Goal: Go to known website: Access a specific website the user already knows

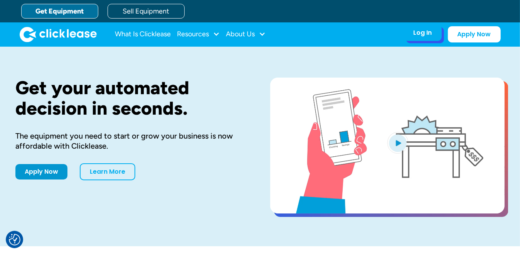
click at [428, 32] on div "Log In" at bounding box center [423, 33] width 19 height 8
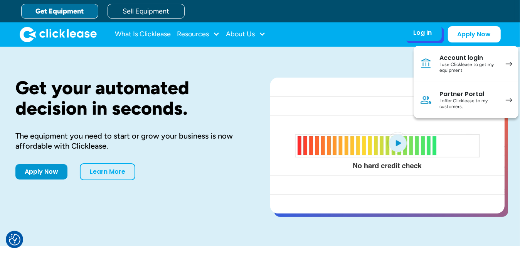
click at [460, 64] on div "I use Clicklease to get my equipment" at bounding box center [469, 68] width 58 height 12
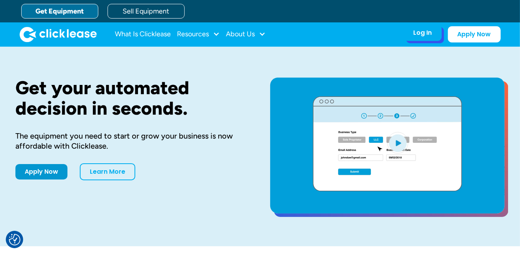
click at [428, 30] on div "Log In" at bounding box center [423, 33] width 19 height 8
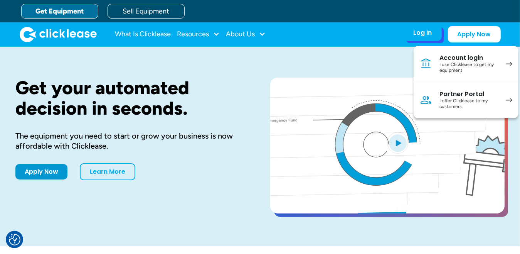
click at [457, 59] on div "Account login" at bounding box center [469, 58] width 58 height 8
